Goal: Find specific page/section: Find specific page/section

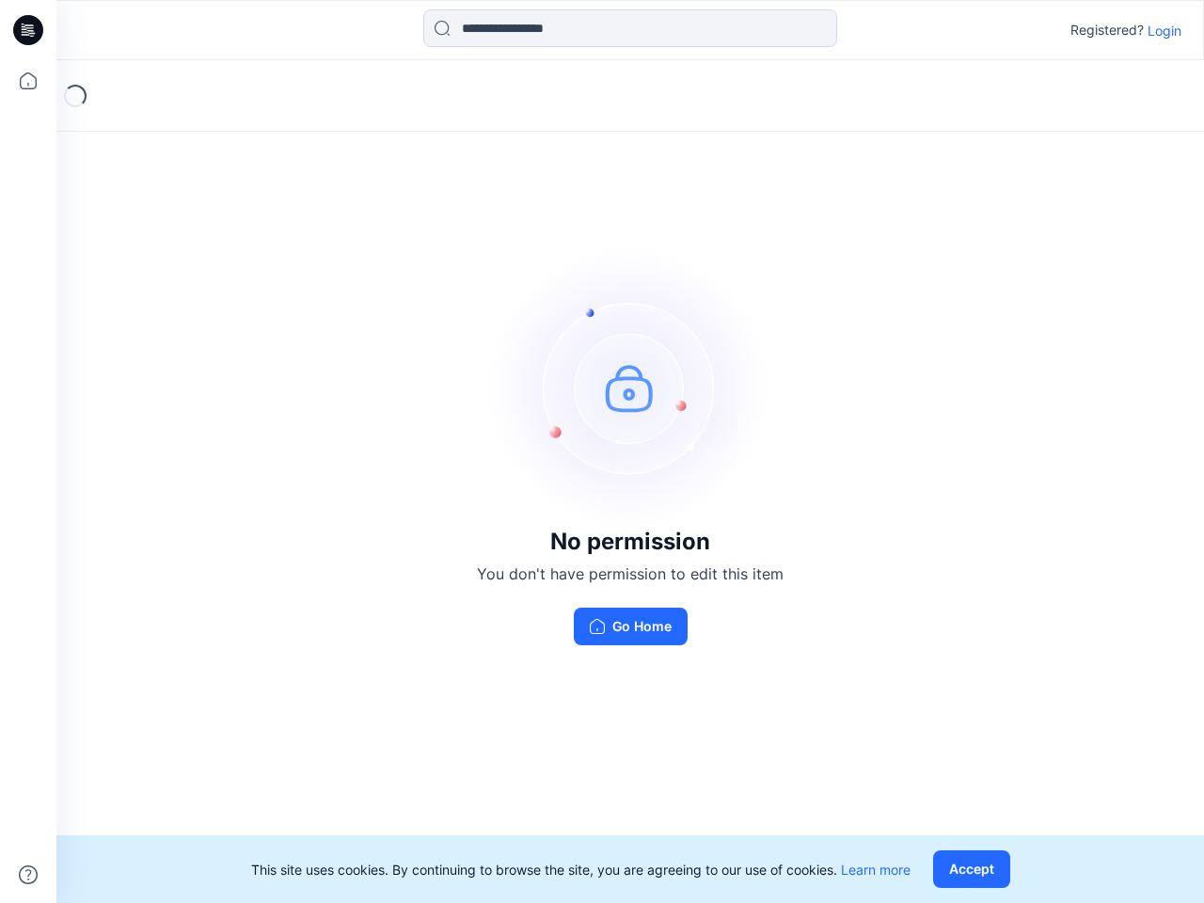
click at [602, 451] on img at bounding box center [630, 387] width 282 height 282
click at [29, 30] on icon at bounding box center [31, 30] width 8 height 1
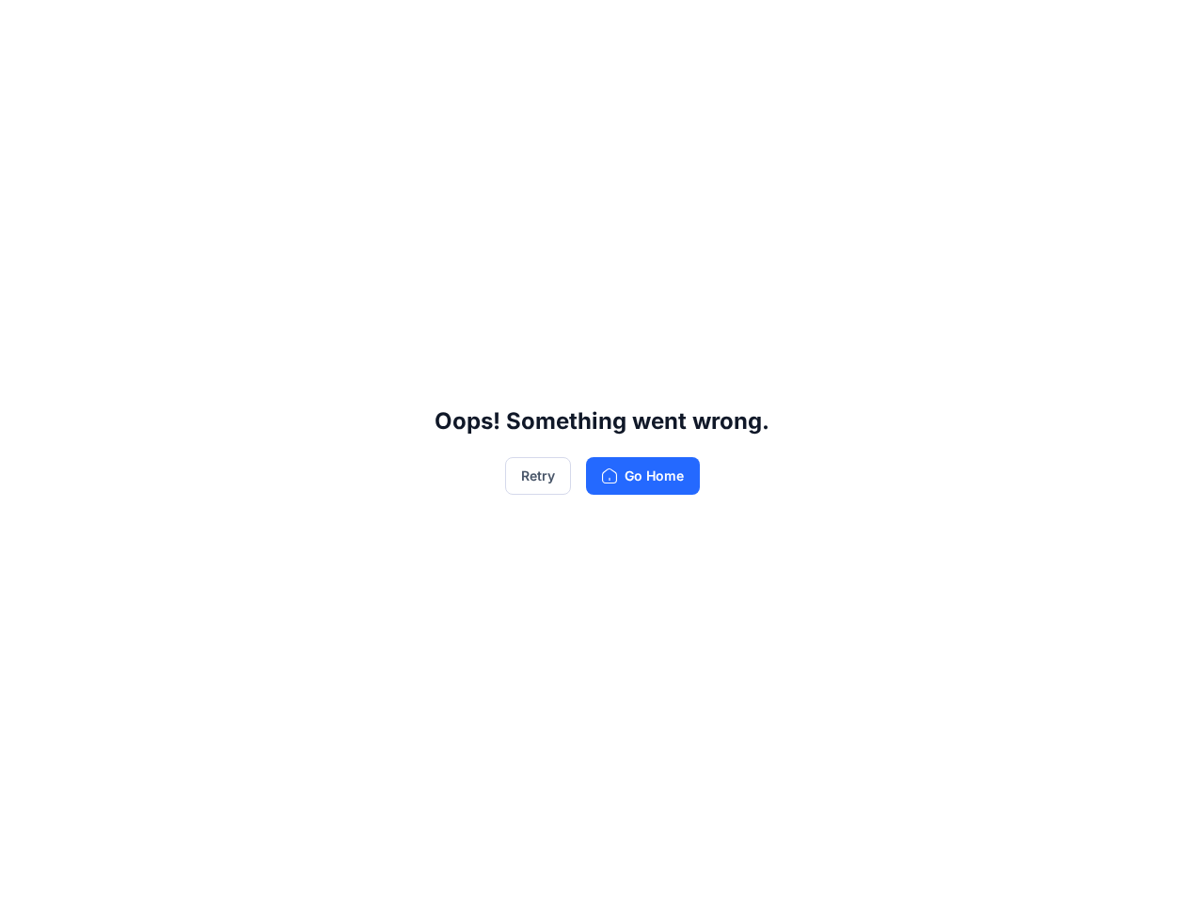
click at [28, 81] on div "Oops! Something went wrong. Retry Go Home" at bounding box center [602, 451] width 1204 height 903
click at [28, 875] on div "Oops! Something went wrong. Retry Go Home" at bounding box center [602, 451] width 1204 height 903
click at [630, 28] on div "Oops! Something went wrong. Retry Go Home" at bounding box center [602, 451] width 1204 height 903
click at [1164, 30] on div "Oops! Something went wrong. Retry Go Home" at bounding box center [602, 451] width 1204 height 903
click at [975, 869] on div "Oops! Something went wrong. Retry Go Home" at bounding box center [602, 451] width 1204 height 903
